Goal: Go to known website: Access a specific website the user already knows

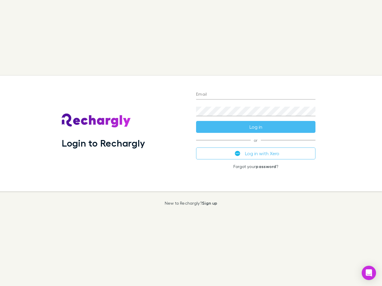
click at [191, 143] on div "Login to Rechargly" at bounding box center [124, 134] width 134 height 116
click at [256, 95] on input "Email" at bounding box center [255, 95] width 119 height 10
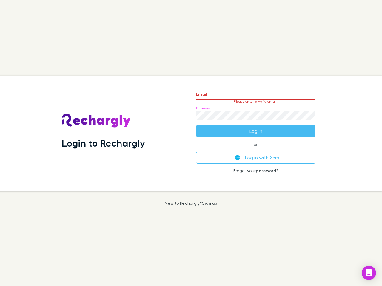
click at [256, 127] on form "Email Please enter a valid email. Password Log in" at bounding box center [255, 111] width 119 height 52
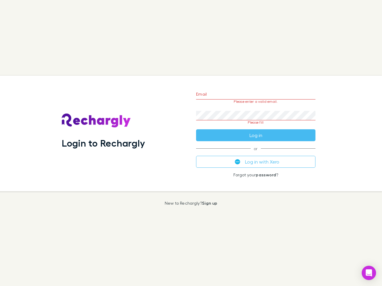
click at [256, 154] on div "Email Please enter a valid email. Password Please fill Log in or Log in with Xe…" at bounding box center [255, 134] width 129 height 116
click at [369, 273] on icon "Open Intercom Messenger" at bounding box center [369, 273] width 6 height 7
